Goal: Contribute content: Contribute content

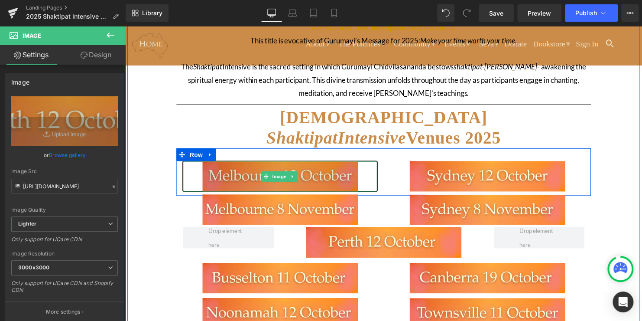
click at [324, 184] on img at bounding box center [283, 178] width 158 height 31
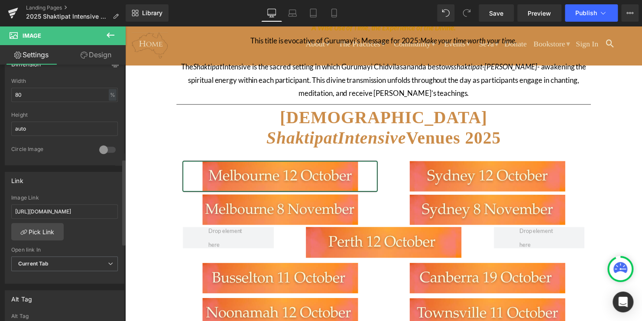
scroll to position [282, 0]
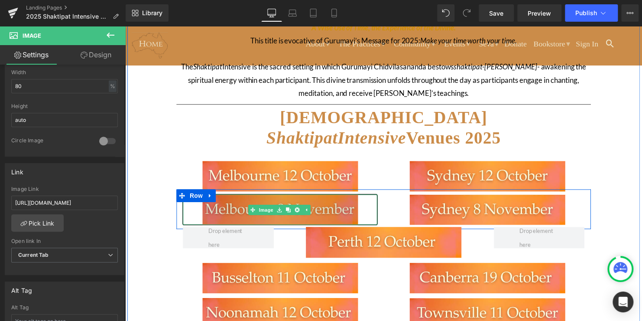
click at [226, 216] on img at bounding box center [283, 212] width 158 height 31
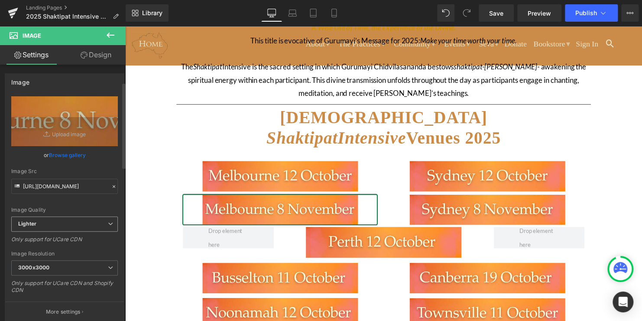
scroll to position [199, 0]
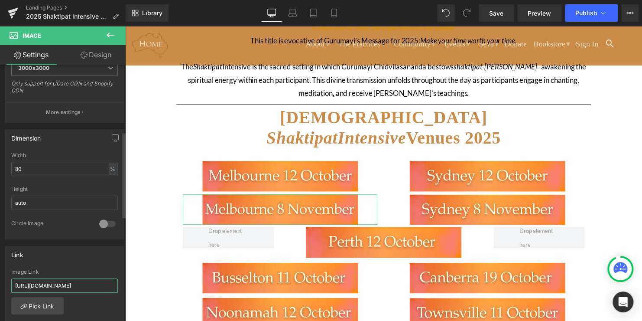
click at [77, 285] on input "[URL][DOMAIN_NAME]" at bounding box center [64, 285] width 107 height 14
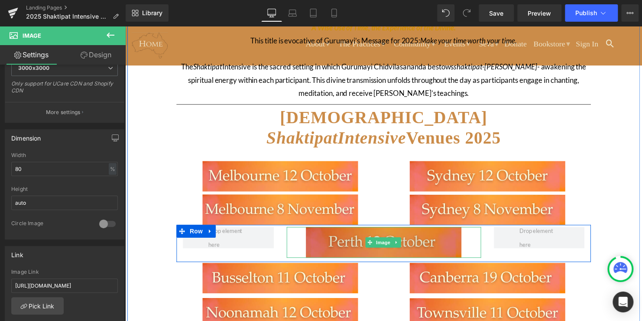
click at [329, 243] on img at bounding box center [387, 245] width 158 height 31
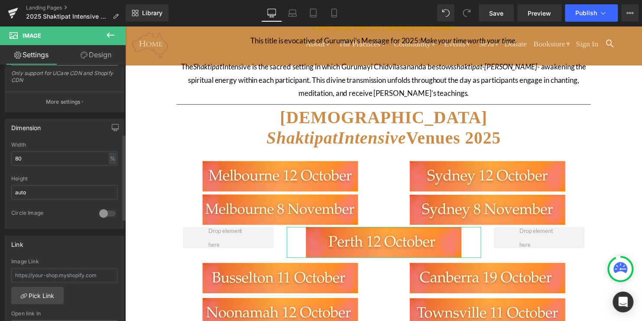
scroll to position [210, 0]
click at [40, 301] on link "Pick Link" at bounding box center [37, 294] width 52 height 17
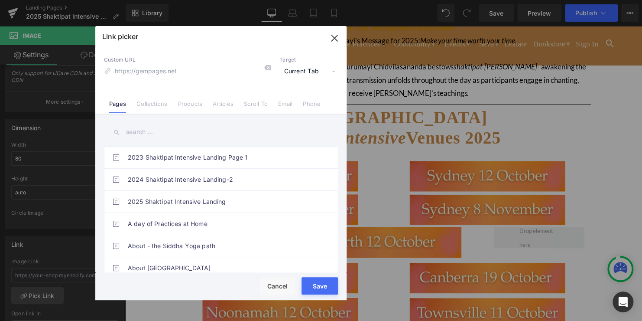
click at [165, 71] on div "Link picker Back to Library Insert Custom URL Target Current Tab Current Tab Ne…" at bounding box center [220, 163] width 251 height 274
click at [165, 71] on input at bounding box center [187, 71] width 167 height 16
paste input "[URL][DOMAIN_NAME]"
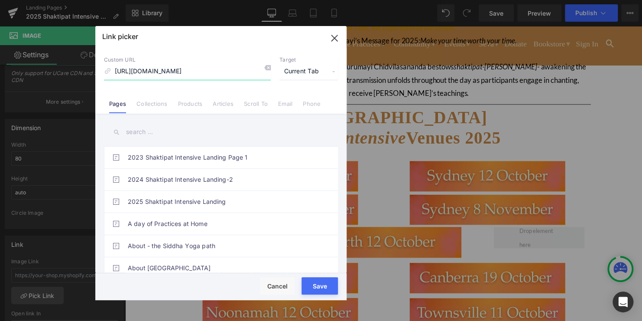
type input "[URL][DOMAIN_NAME]"
click at [321, 292] on button "Save" at bounding box center [319, 285] width 36 height 17
type input "[URL][DOMAIN_NAME]"
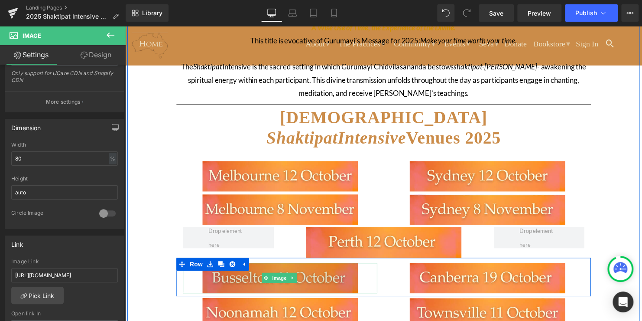
click at [316, 281] on img at bounding box center [283, 281] width 158 height 31
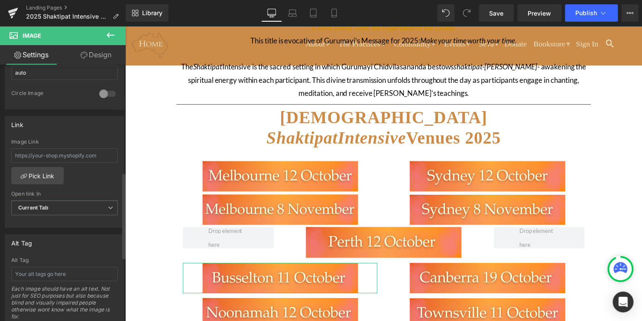
scroll to position [333, 0]
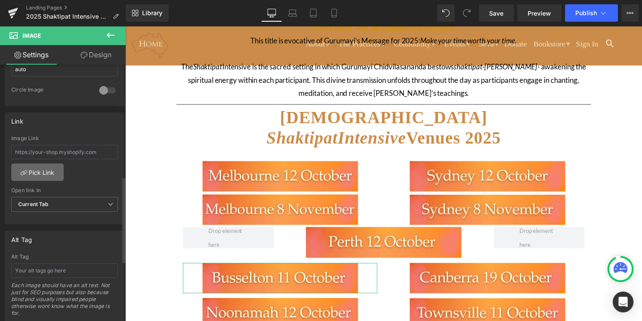
click at [31, 172] on link "Pick Link" at bounding box center [37, 171] width 52 height 17
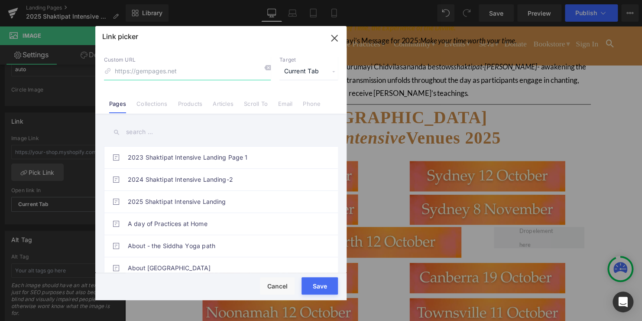
click at [148, 71] on input at bounding box center [187, 71] width 167 height 16
paste input "[URL][DOMAIN_NAME]"
type input "[URL][DOMAIN_NAME]"
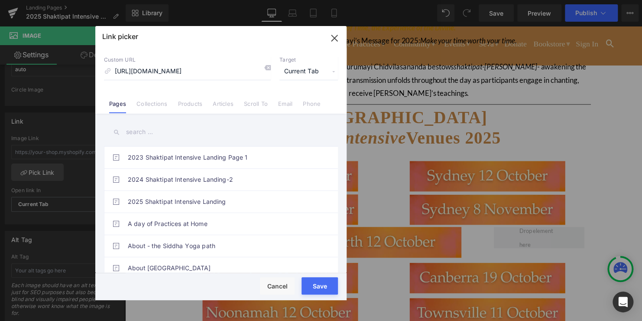
click at [318, 292] on button "Save" at bounding box center [319, 285] width 36 height 17
type input "[URL][DOMAIN_NAME]"
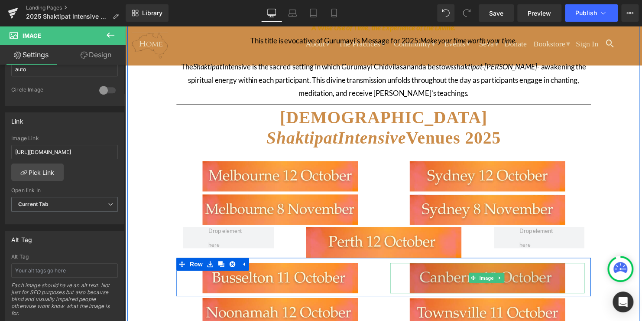
click at [444, 276] on img at bounding box center [493, 281] width 158 height 31
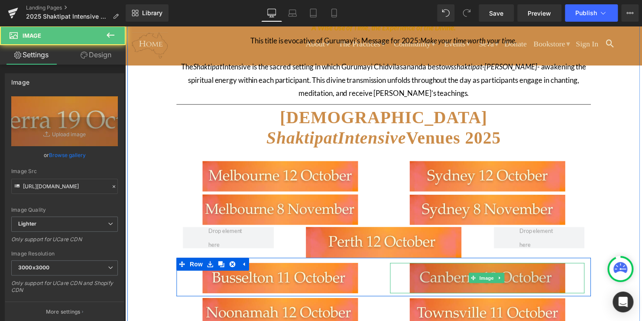
click at [536, 281] on img at bounding box center [493, 281] width 158 height 31
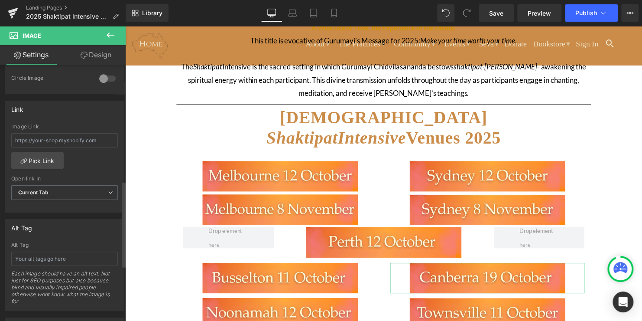
scroll to position [346, 0]
click at [56, 139] on input "text" at bounding box center [64, 139] width 107 height 14
paste input "[URL][DOMAIN_NAME]"
type input "[URL][DOMAIN_NAME]"
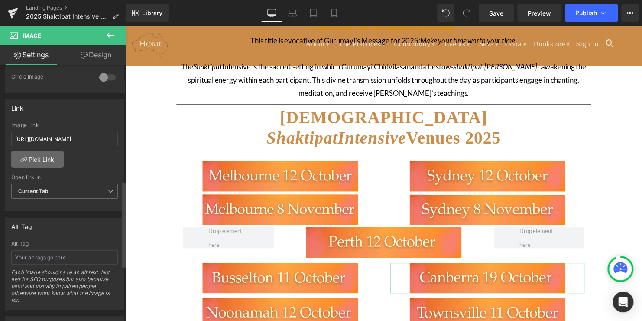
scroll to position [0, 0]
click at [48, 158] on link "Pick Link" at bounding box center [37, 158] width 52 height 17
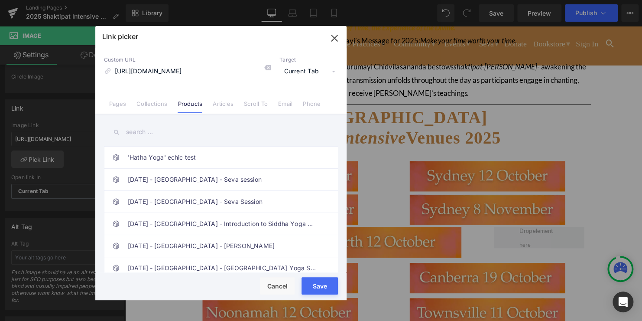
click at [324, 293] on button "Save" at bounding box center [319, 285] width 36 height 17
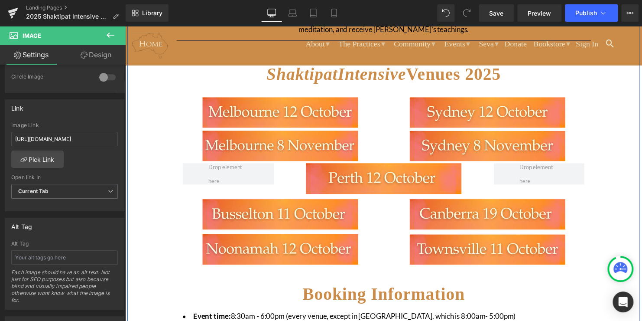
scroll to position [274, 0]
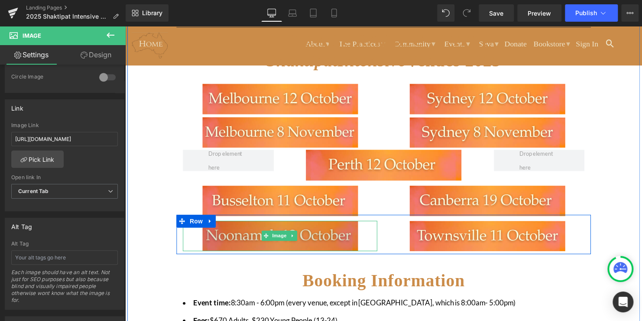
click at [249, 242] on img at bounding box center [283, 238] width 158 height 31
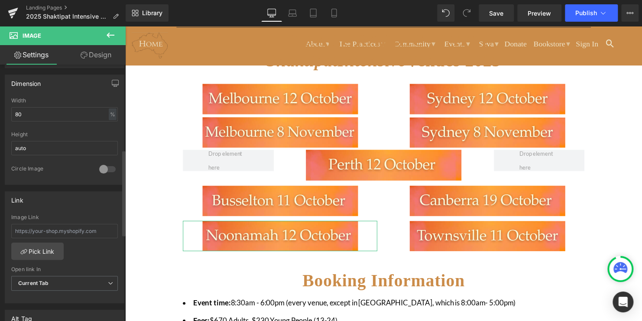
scroll to position [254, 0]
click at [29, 243] on link "Pick Link" at bounding box center [37, 250] width 52 height 17
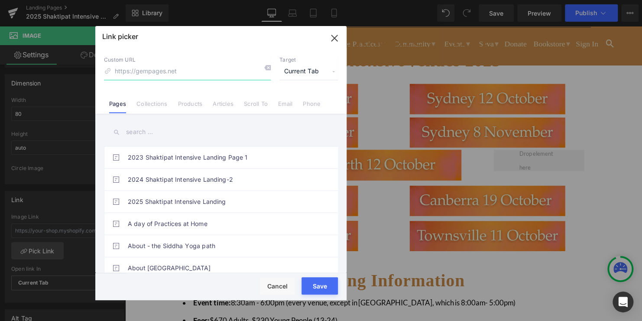
click at [162, 77] on input at bounding box center [187, 71] width 167 height 16
paste input "[URL][DOMAIN_NAME]"
type input "[URL][DOMAIN_NAME]"
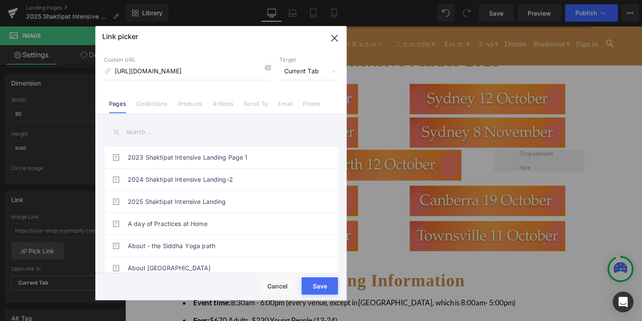
click at [317, 291] on button "Save" at bounding box center [319, 285] width 36 height 17
type input "[URL][DOMAIN_NAME]"
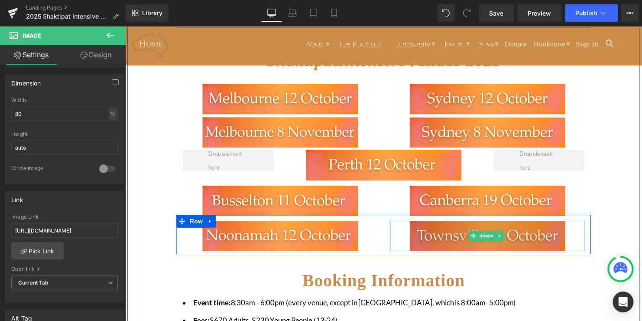
click at [535, 237] on img at bounding box center [493, 238] width 158 height 31
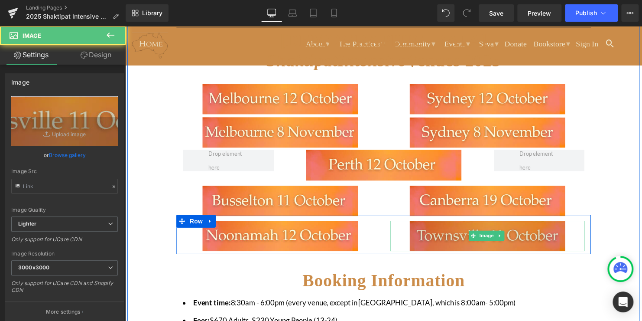
type input "[URL][DOMAIN_NAME]"
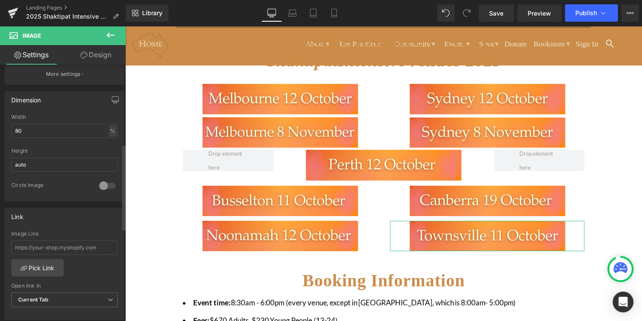
scroll to position [239, 0]
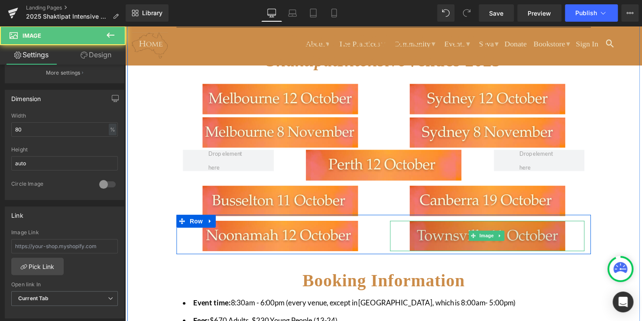
click at [535, 238] on img at bounding box center [493, 238] width 158 height 31
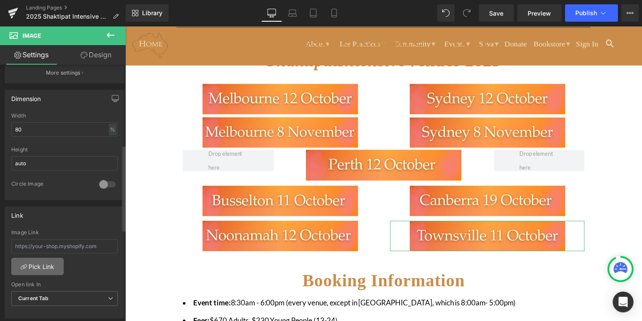
click at [39, 267] on link "Pick Link" at bounding box center [37, 265] width 52 height 17
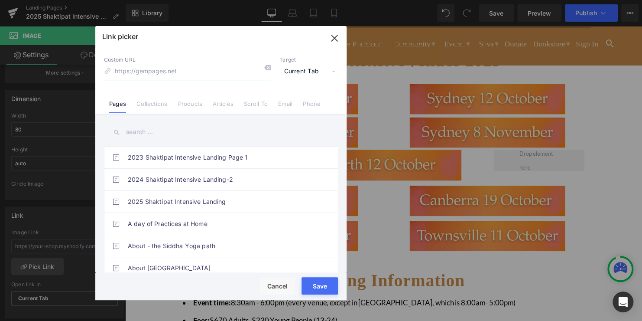
paste input "[URL][DOMAIN_NAME]"
type input "[URL][DOMAIN_NAME]"
click at [321, 293] on button "Save" at bounding box center [319, 285] width 36 height 17
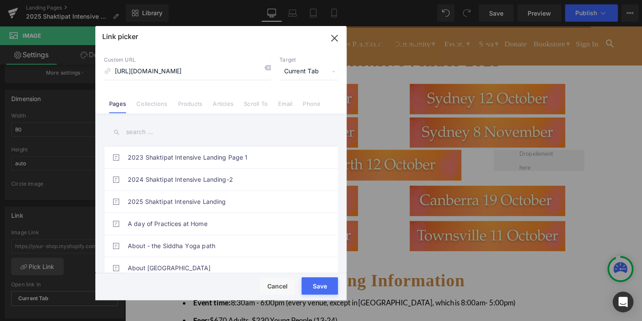
type input "[URL][DOMAIN_NAME]"
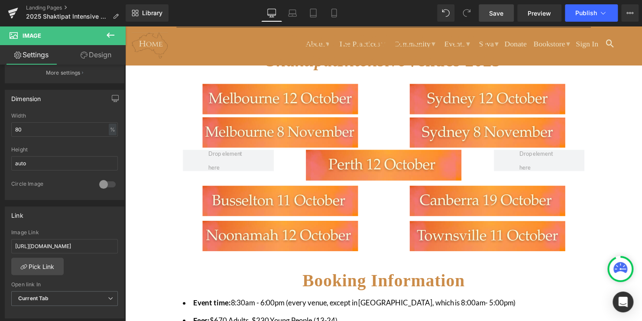
click at [499, 9] on span "Save" at bounding box center [496, 13] width 14 height 9
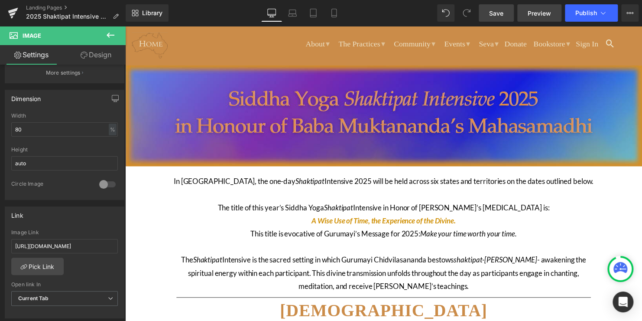
click at [540, 11] on span "Preview" at bounding box center [539, 13] width 23 height 9
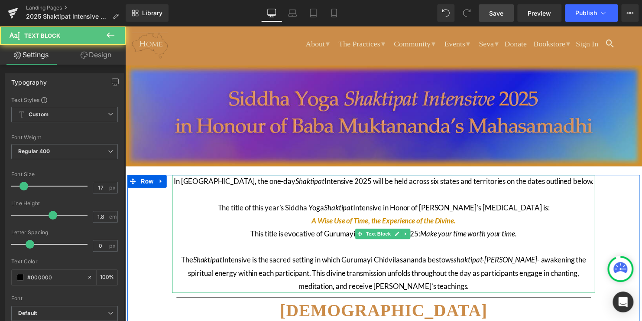
drag, startPoint x: 463, startPoint y: 224, endPoint x: 368, endPoint y: 223, distance: 94.4
click at [368, 223] on p "The title of this year’s Siddha Yoga Shaktipat Intensive in Honor of [PERSON_NA…" at bounding box center [387, 217] width 429 height 26
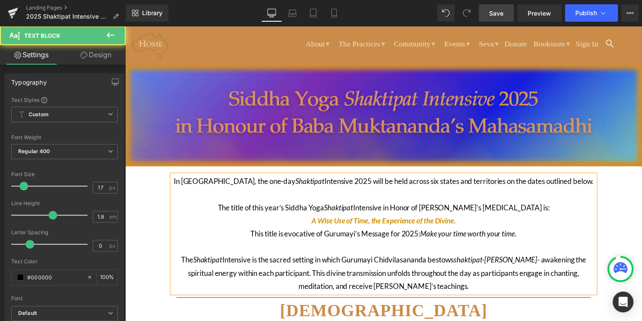
click at [368, 223] on span "A Wise Use of Time, the Experience of the Divine." at bounding box center [387, 222] width 146 height 9
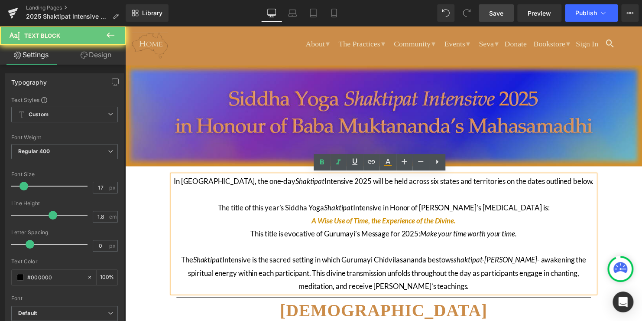
drag, startPoint x: 309, startPoint y: 224, endPoint x: 462, endPoint y: 221, distance: 152.5
click at [462, 221] on p "The title of this year’s Siddha Yoga Shaktipat Intensive in Honor of [PERSON_NA…" at bounding box center [387, 217] width 429 height 26
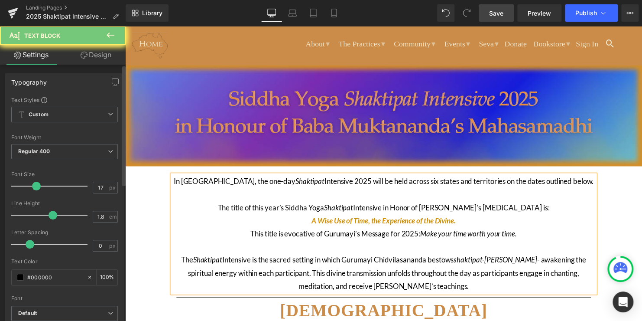
click at [35, 184] on div at bounding box center [52, 185] width 72 height 17
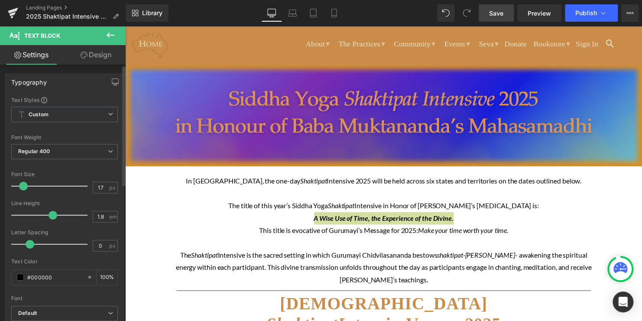
type input "18"
drag, startPoint x: 35, startPoint y: 184, endPoint x: 24, endPoint y: 189, distance: 11.8
click at [24, 189] on span at bounding box center [23, 185] width 9 height 9
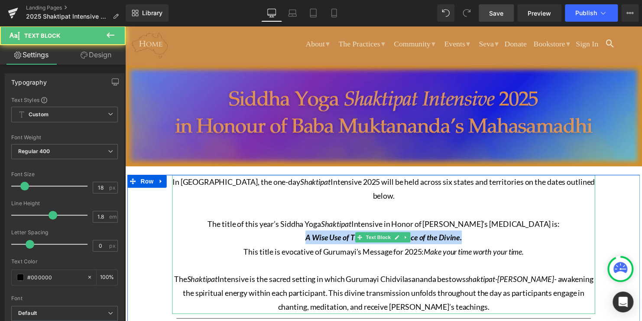
click at [276, 225] on p "The title of this year’s Siddha Yoga Shaktipat Intensive in Honor of [PERSON_NA…" at bounding box center [387, 233] width 429 height 28
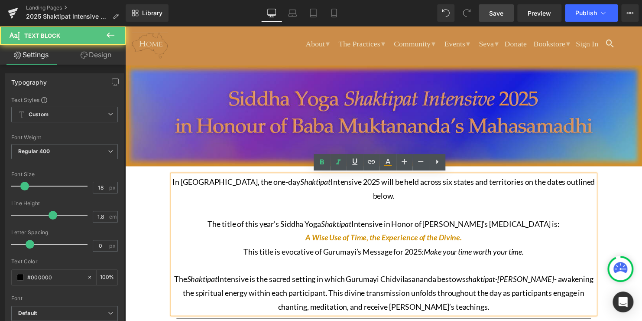
click at [558, 219] on p "The title of this year’s Siddha Yoga Shaktipat Intensive in Honor of [PERSON_NA…" at bounding box center [387, 233] width 429 height 28
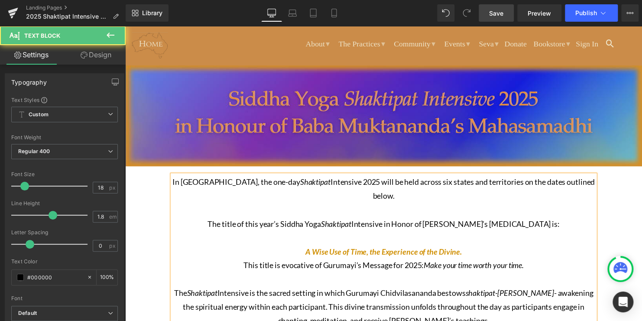
click at [476, 241] on p "The title of this year’s Siddha Yoga Shaktipat Intensive in Honor of [PERSON_NA…" at bounding box center [387, 240] width 429 height 42
click at [404, 224] on p "The title of this year’s Siddha Yoga Shaktipat Intensive in Honor of [PERSON_NA…" at bounding box center [387, 240] width 429 height 42
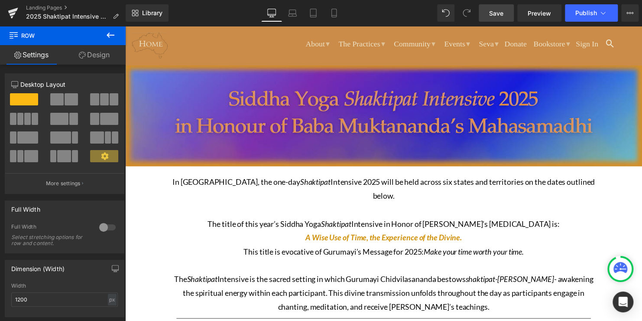
click at [498, 13] on span "Save" at bounding box center [496, 13] width 14 height 9
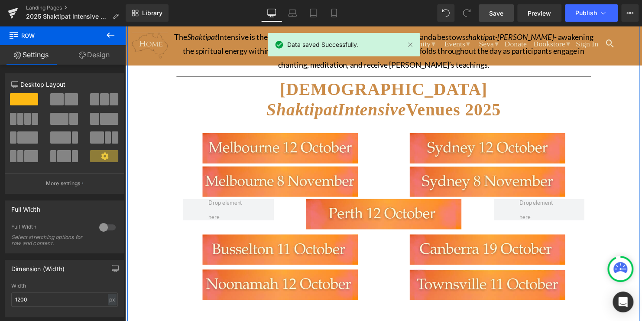
scroll to position [239, 0]
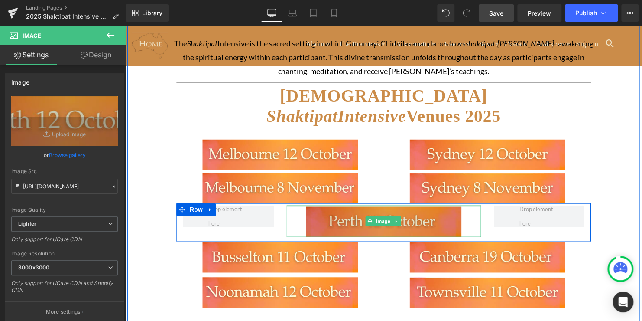
click at [403, 207] on div "Image" at bounding box center [387, 223] width 197 height 32
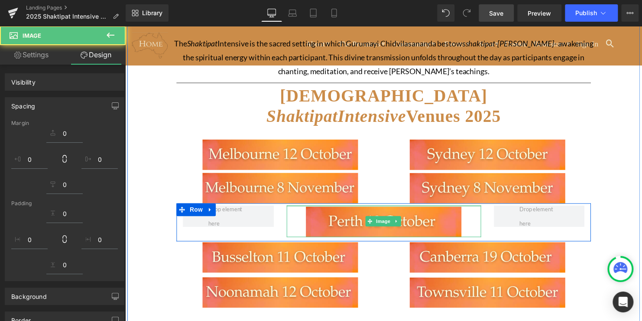
click at [568, 107] on h1 "Shaktipat Intensive Venues 2025" at bounding box center [387, 117] width 420 height 21
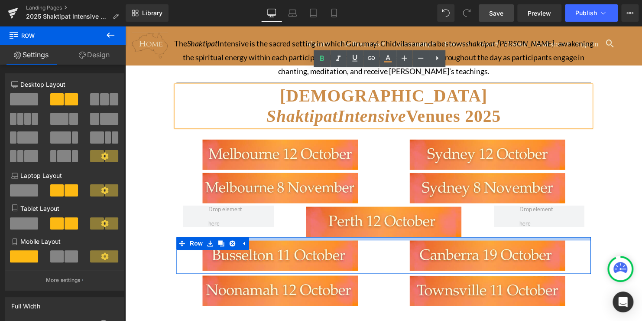
click at [392, 240] on div at bounding box center [387, 241] width 420 height 3
